Goal: Task Accomplishment & Management: Use online tool/utility

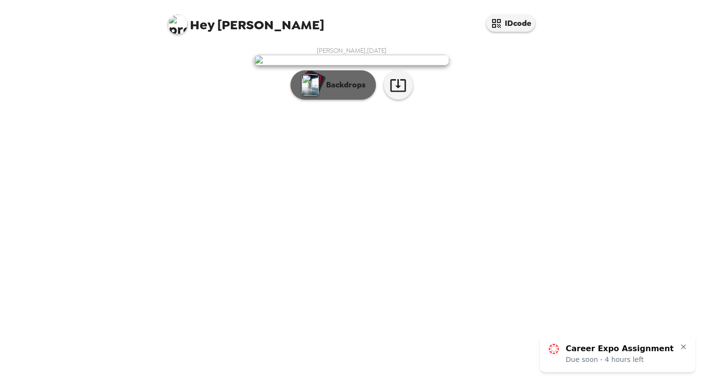
click at [344, 100] on button "Backdrops" at bounding box center [332, 84] width 85 height 29
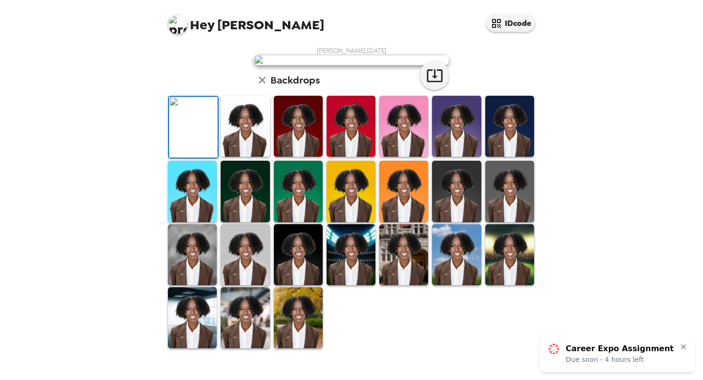
scroll to position [52, 0]
click at [263, 157] on img at bounding box center [245, 126] width 49 height 61
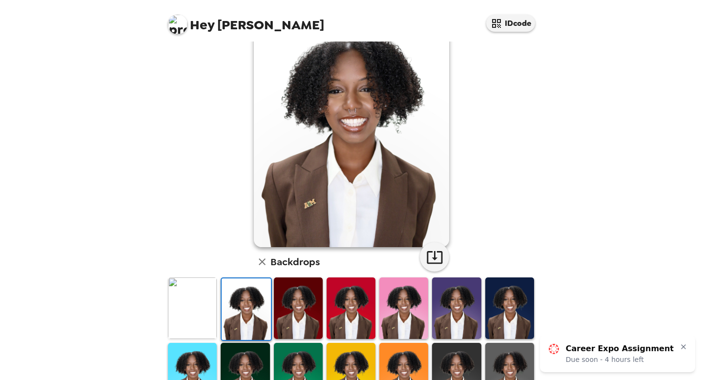
click at [287, 294] on img at bounding box center [298, 307] width 49 height 61
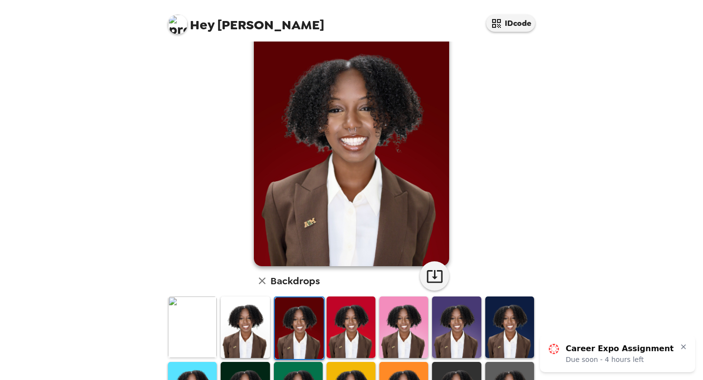
scroll to position [36, 0]
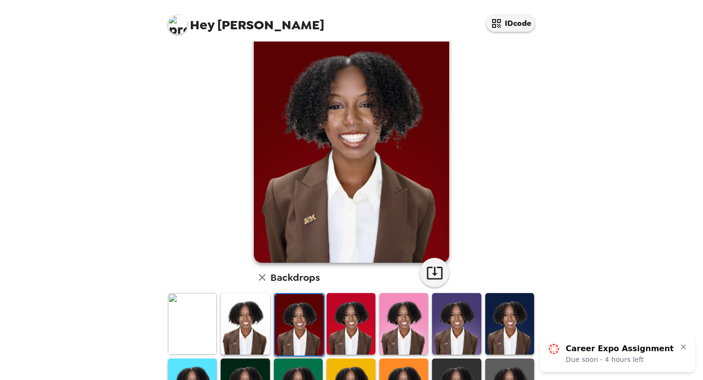
click at [257, 313] on img at bounding box center [245, 323] width 49 height 61
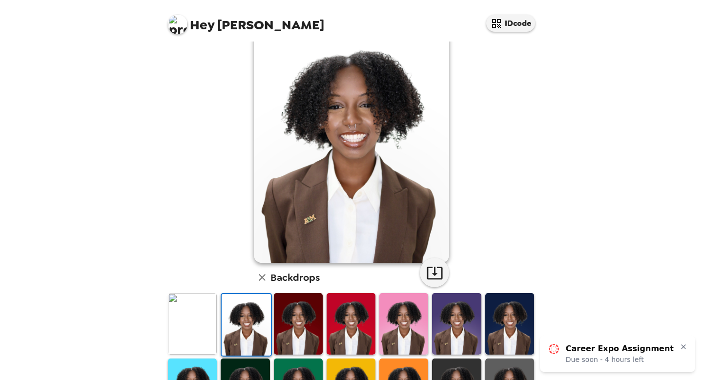
click at [182, 319] on img at bounding box center [192, 323] width 49 height 61
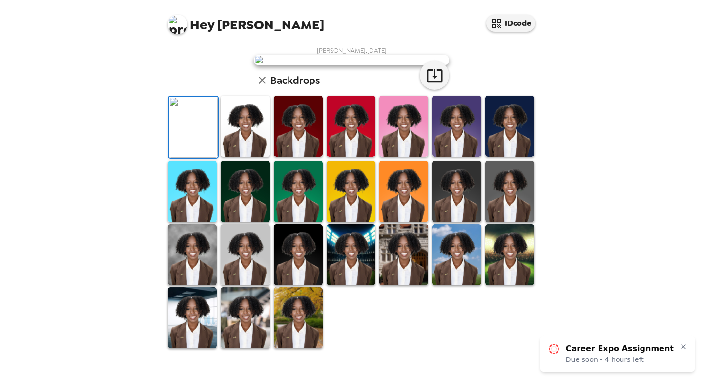
click at [221, 157] on img at bounding box center [245, 126] width 49 height 61
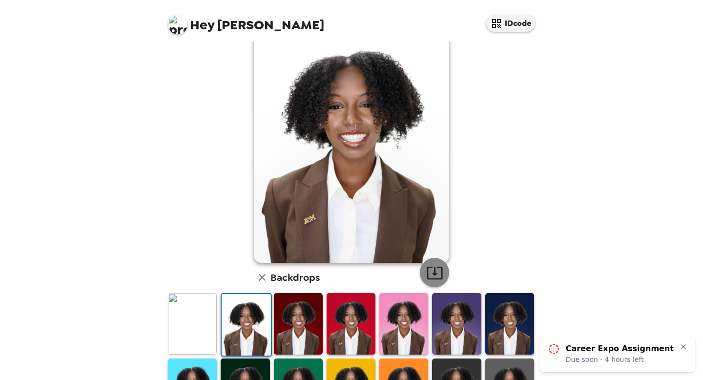
click at [441, 268] on icon "button" at bounding box center [434, 272] width 16 height 13
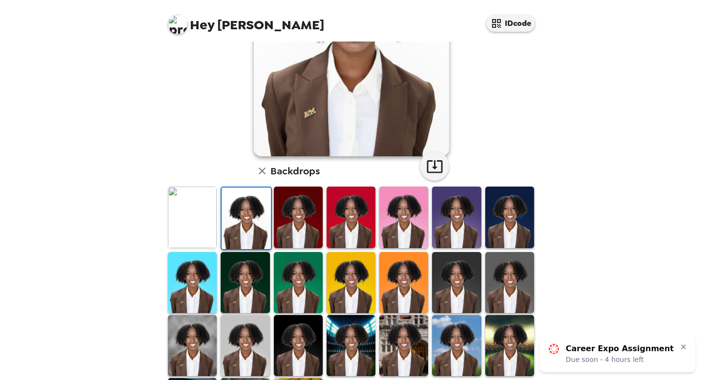
scroll to position [218, 0]
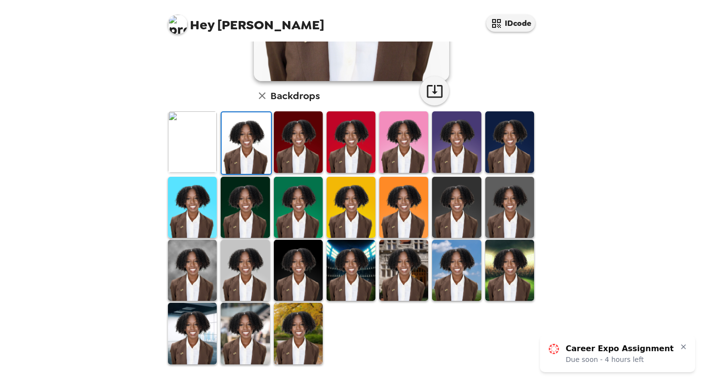
click at [233, 328] on img at bounding box center [245, 332] width 49 height 61
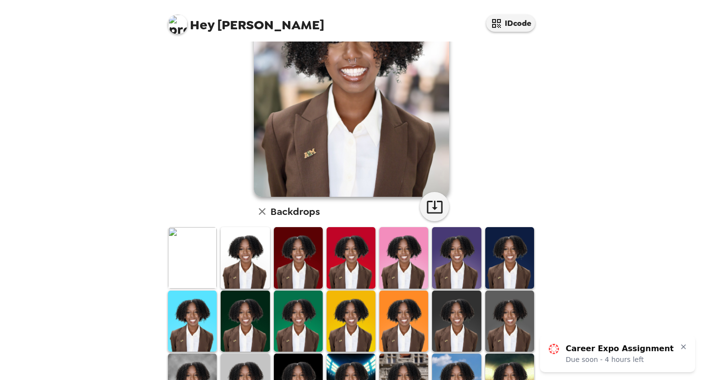
scroll to position [0, 0]
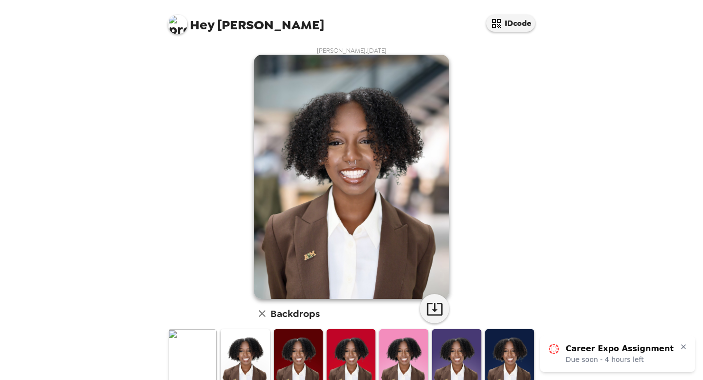
click at [179, 25] on img at bounding box center [178, 25] width 20 height 20
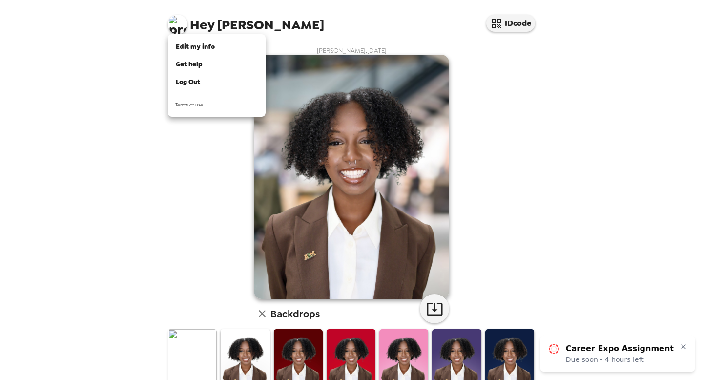
click at [167, 75] on div at bounding box center [351, 190] width 703 height 380
